Goal: Task Accomplishment & Management: Use online tool/utility

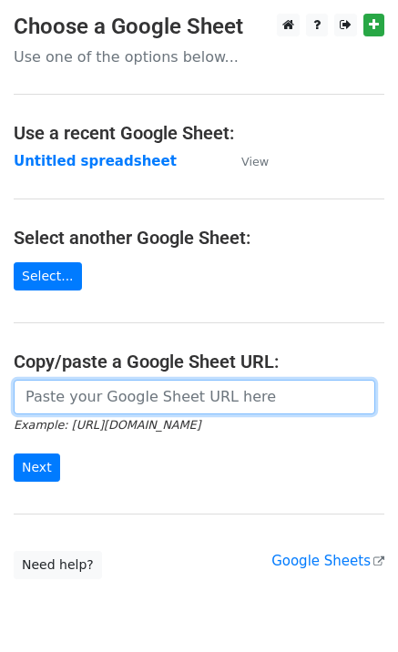
click at [66, 395] on input "url" at bounding box center [195, 397] width 362 height 35
click at [71, 399] on input "url" at bounding box center [195, 397] width 362 height 35
paste input "https://docs.google.com/spreadsheets/d/1tJHxDyVVpn0lU6chuUdjPRI2a_HdaW9S4PNirDA…"
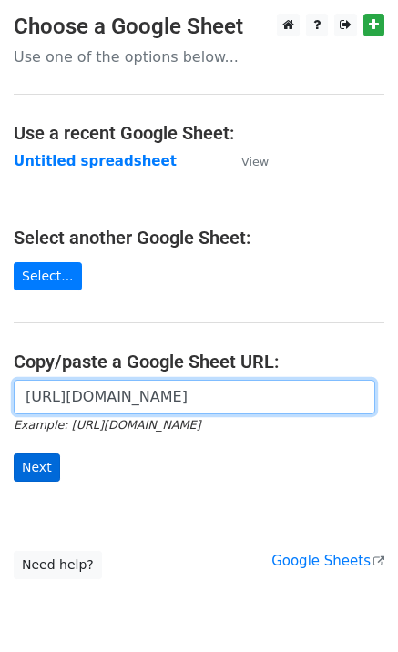
scroll to position [0, 399]
type input "https://docs.google.com/spreadsheets/d/1tJHxDyVVpn0lU6chuUdjPRI2a_HdaW9S4PNirDA…"
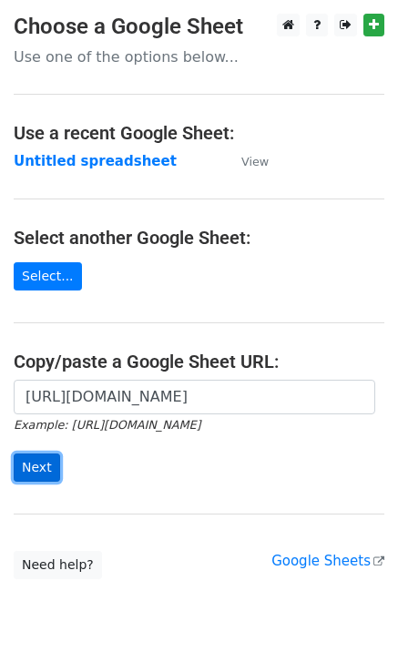
scroll to position [0, 0]
click at [26, 464] on input "Next" at bounding box center [37, 468] width 46 height 28
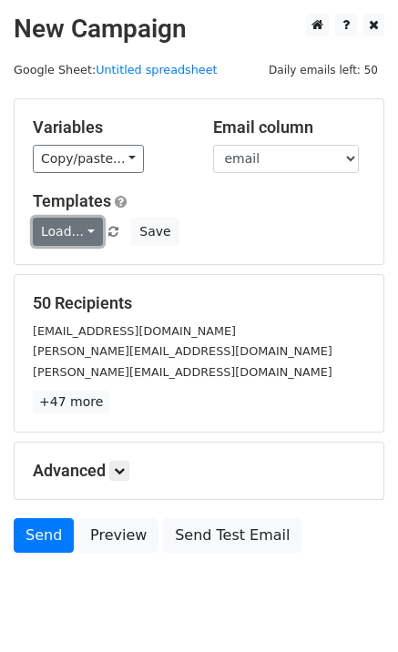
drag, startPoint x: 66, startPoint y: 230, endPoint x: 120, endPoint y: 277, distance: 71.0
click at [67, 230] on link "Load..." at bounding box center [68, 232] width 70 height 28
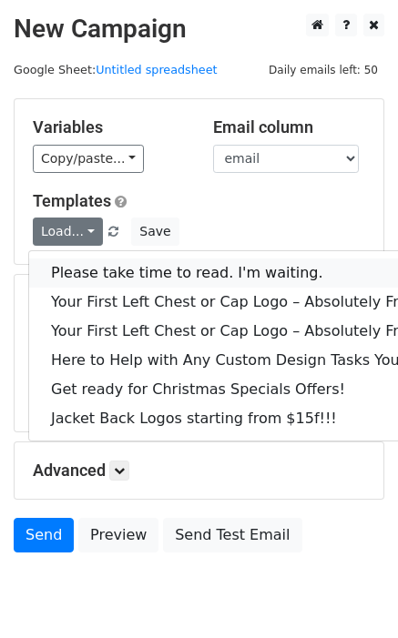
click at [120, 276] on link "Please take time to read. I'm waiting." at bounding box center [246, 273] width 434 height 29
